Goal: Information Seeking & Learning: Check status

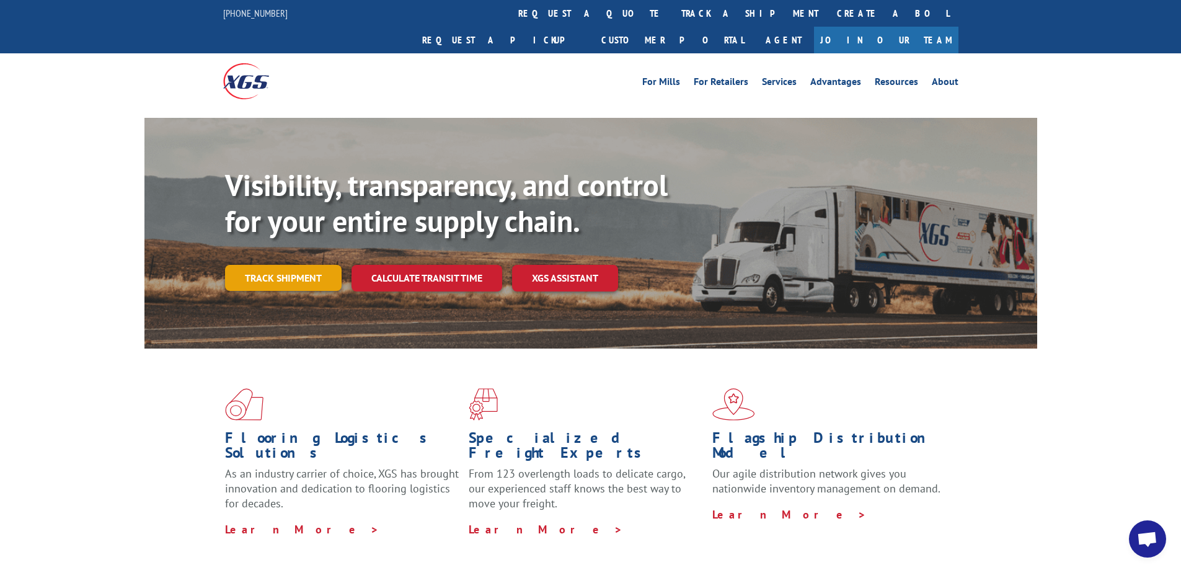
click at [275, 265] on link "Track shipment" at bounding box center [283, 278] width 117 height 26
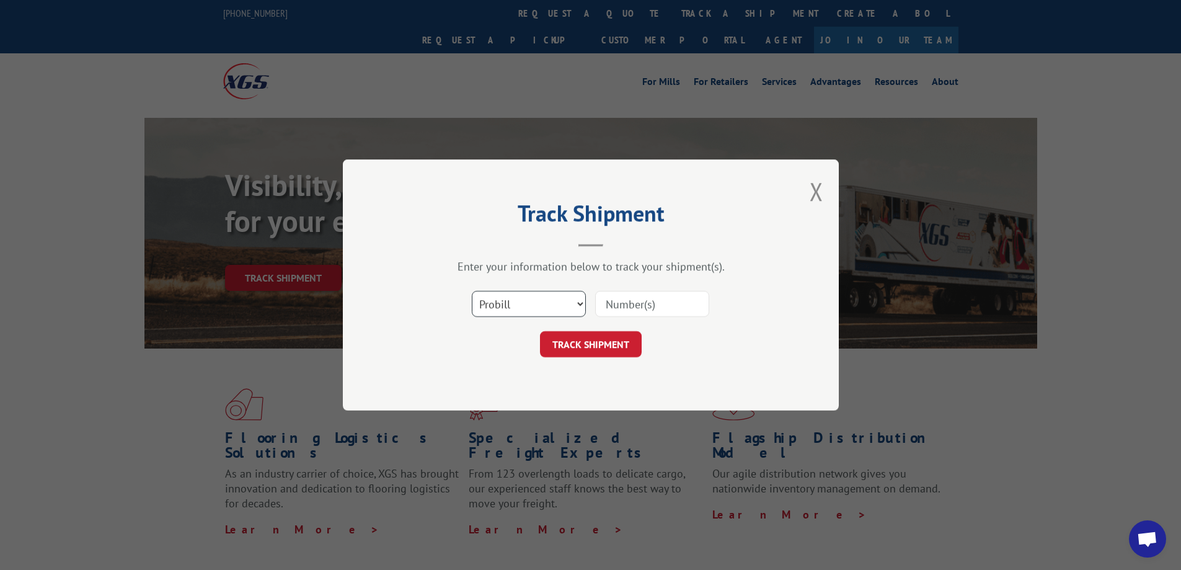
drag, startPoint x: 573, startPoint y: 296, endPoint x: 571, endPoint y: 314, distance: 18.8
click at [573, 296] on select "Select category... Probill BOL PO" at bounding box center [529, 304] width 114 height 26
click at [472, 291] on select "Select category... Probill BOL PO" at bounding box center [529, 304] width 114 height 26
click at [616, 300] on input at bounding box center [652, 304] width 114 height 26
click at [554, 310] on select "Select category... Probill BOL PO" at bounding box center [529, 304] width 114 height 26
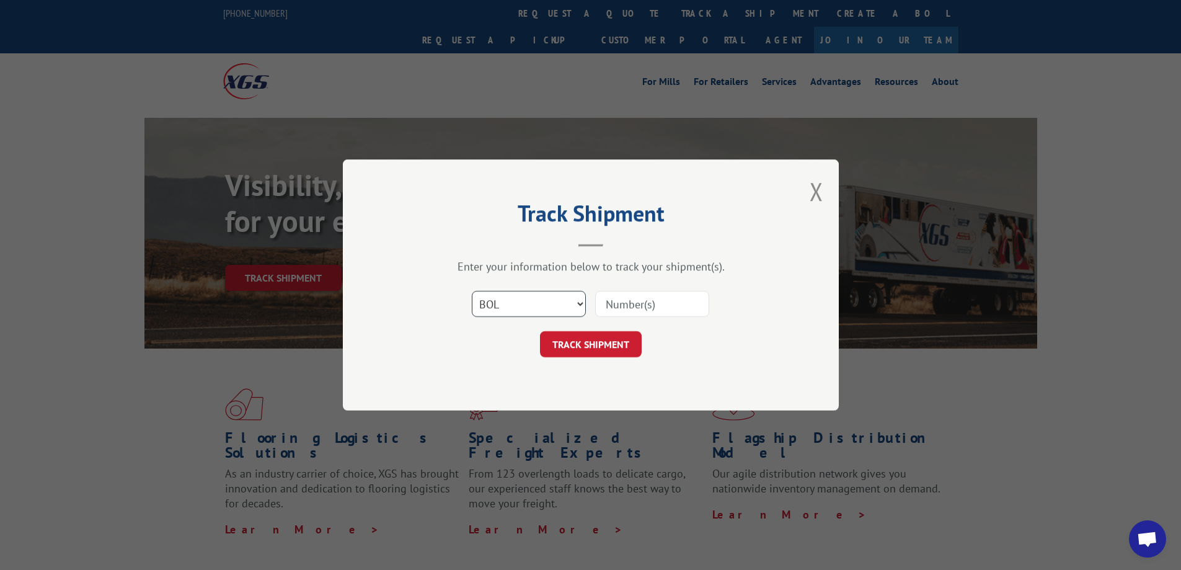
select select "probill"
click at [472, 291] on select "Select category... Probill BOL PO" at bounding box center [529, 304] width 114 height 26
click at [627, 309] on input at bounding box center [652, 304] width 114 height 26
type input "17590551"
click at [624, 354] on button "TRACK SHIPMENT" at bounding box center [591, 344] width 102 height 26
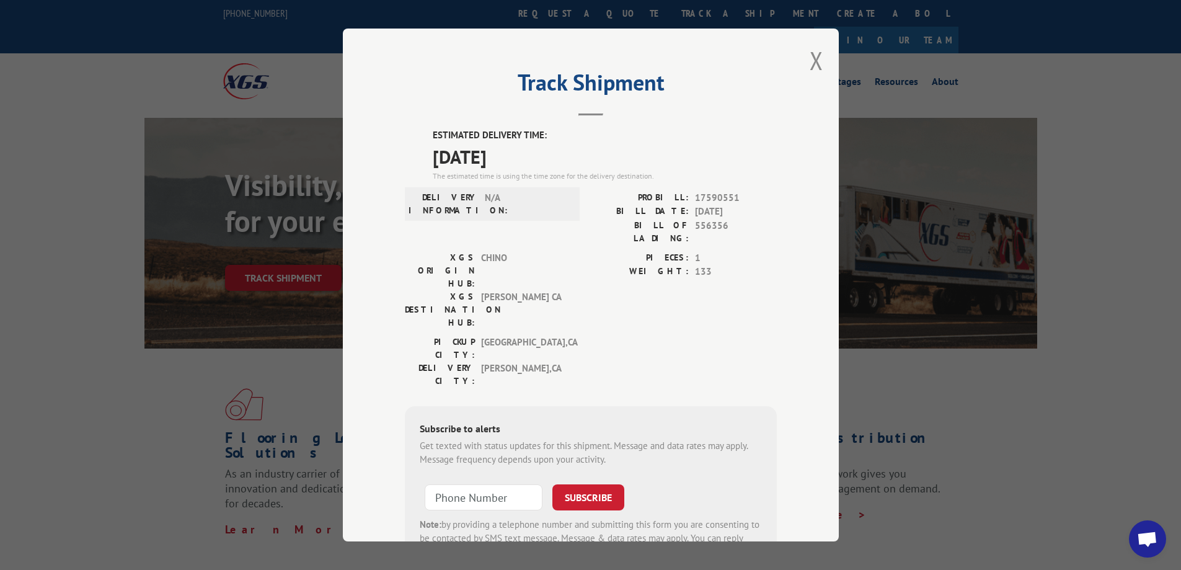
click at [819, 54] on div "Track Shipment ESTIMATED DELIVERY TIME: [DATE] The estimated time is using the …" at bounding box center [591, 285] width 496 height 513
click at [817, 56] on button "Close modal" at bounding box center [817, 60] width 14 height 33
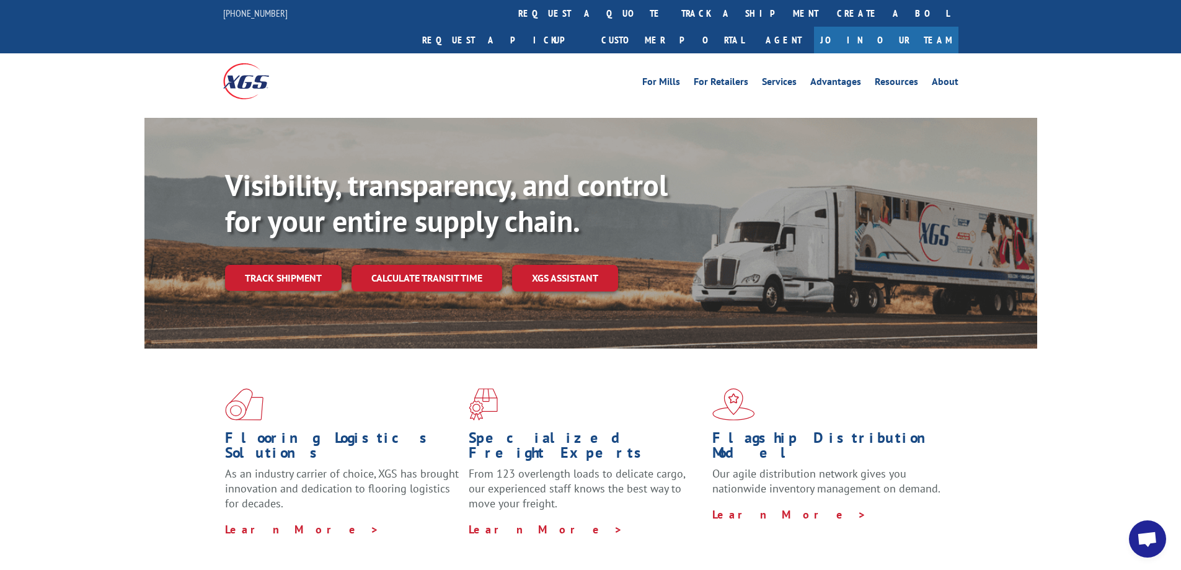
click at [251, 265] on link "Track shipment" at bounding box center [283, 278] width 117 height 26
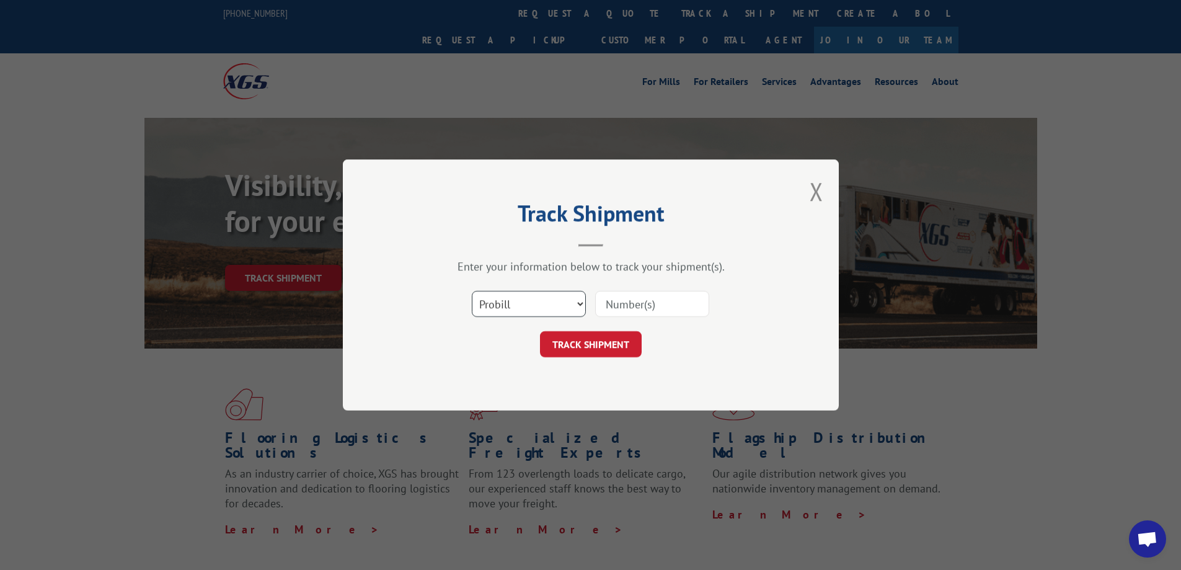
click at [541, 304] on select "Select category... Probill BOL PO" at bounding box center [529, 304] width 114 height 26
click at [624, 301] on input at bounding box center [652, 304] width 114 height 26
type input "17592455"
click at [634, 353] on button "TRACK SHIPMENT" at bounding box center [591, 344] width 102 height 26
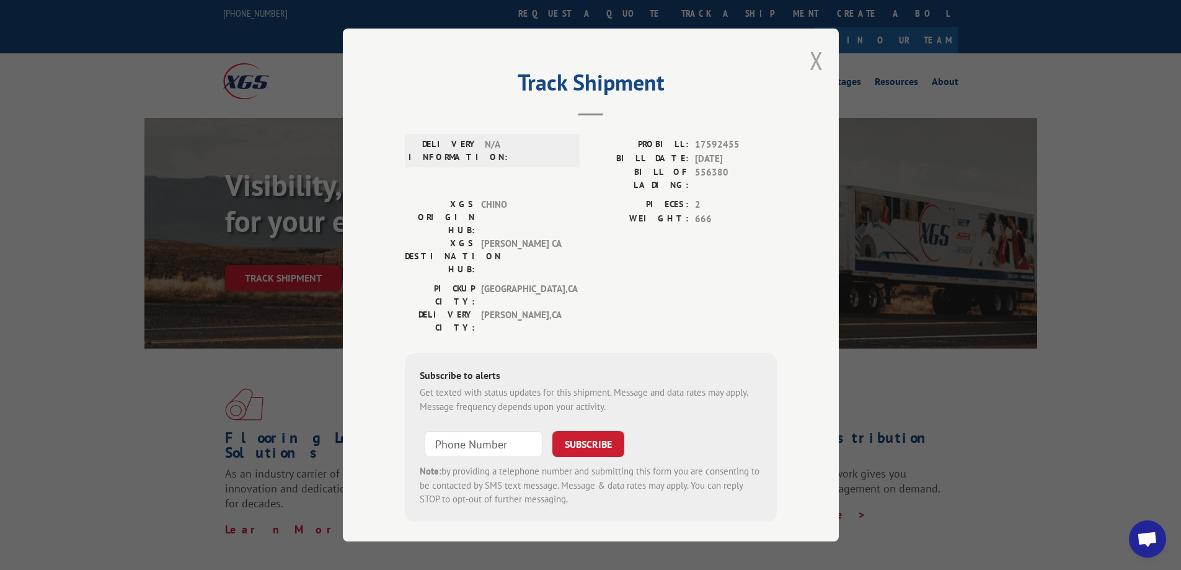
click at [818, 61] on button "Close modal" at bounding box center [817, 60] width 14 height 33
